Goal: Information Seeking & Learning: Learn about a topic

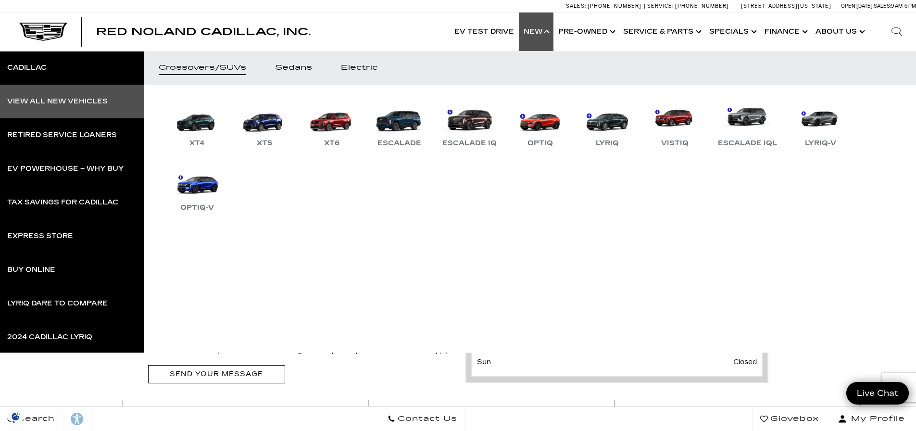
click at [50, 105] on div "View All New Vehicles" at bounding box center [57, 101] width 100 height 7
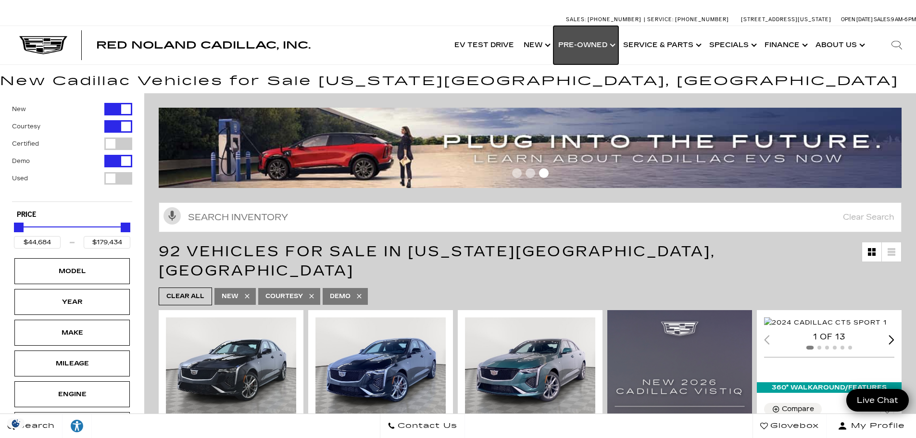
click at [590, 48] on link "Show Pre-Owned" at bounding box center [585, 45] width 65 height 38
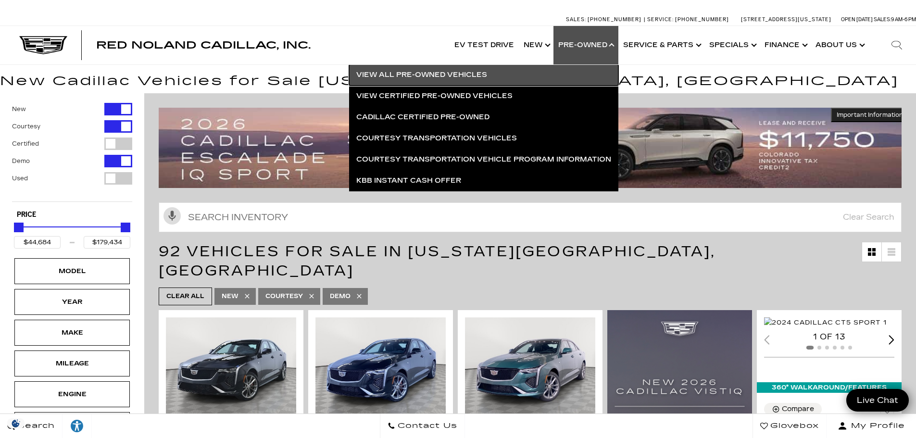
click at [468, 70] on link "View All Pre-Owned Vehicles" at bounding box center [483, 74] width 269 height 21
